Goal: Find contact information: Find contact information

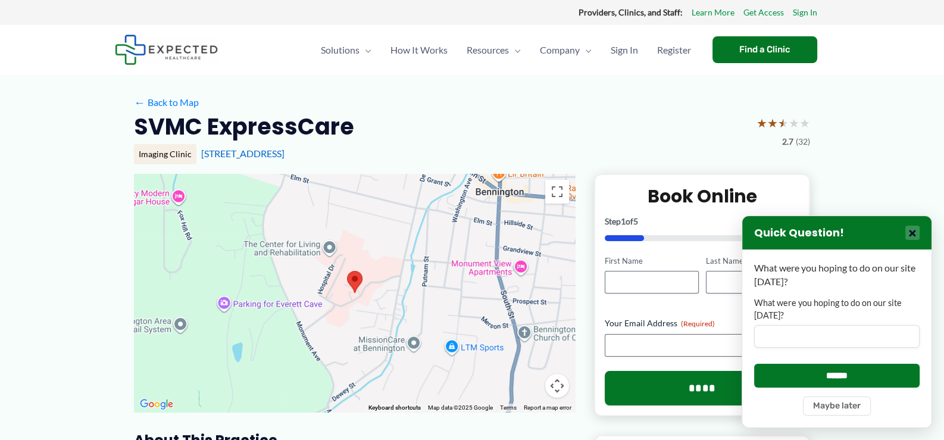
click at [915, 232] on button "×" at bounding box center [912, 233] width 14 height 14
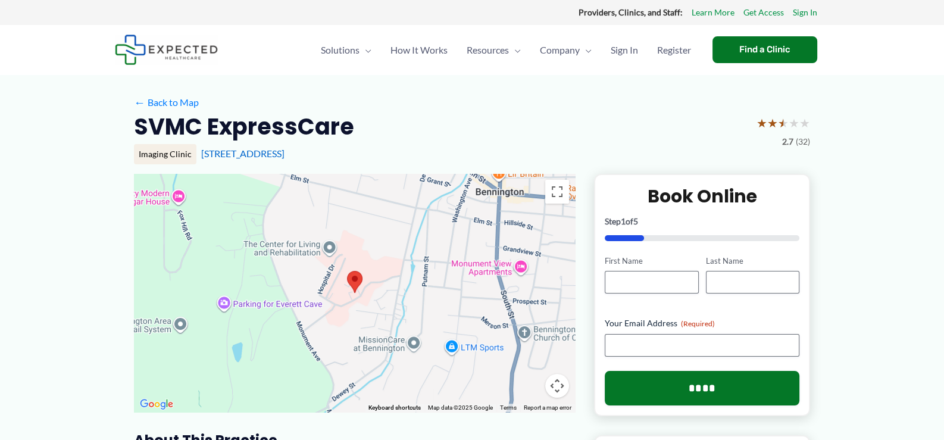
click at [347, 271] on area at bounding box center [347, 271] width 0 height 0
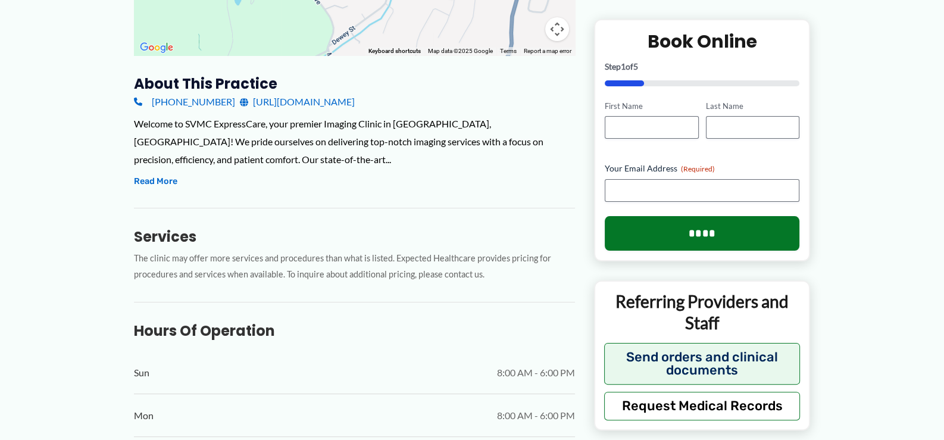
scroll to position [357, 0]
click at [134, 180] on button "Read More" at bounding box center [155, 181] width 43 height 14
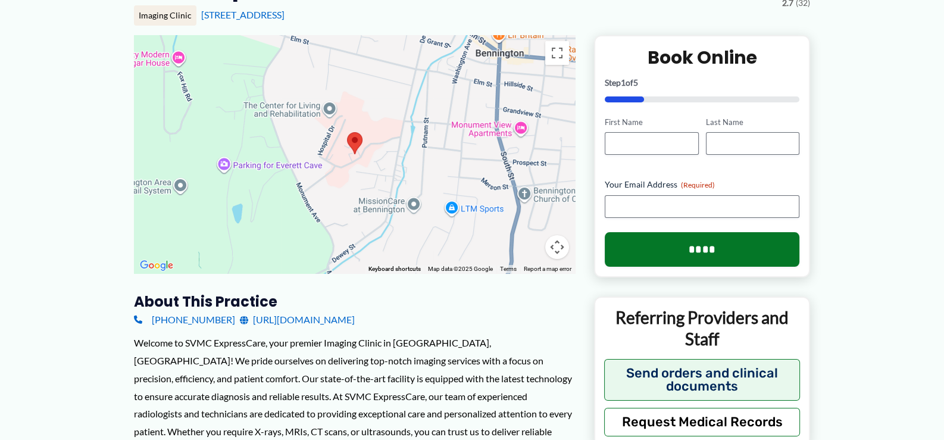
scroll to position [0, 0]
